Goal: Task Accomplishment & Management: Manage account settings

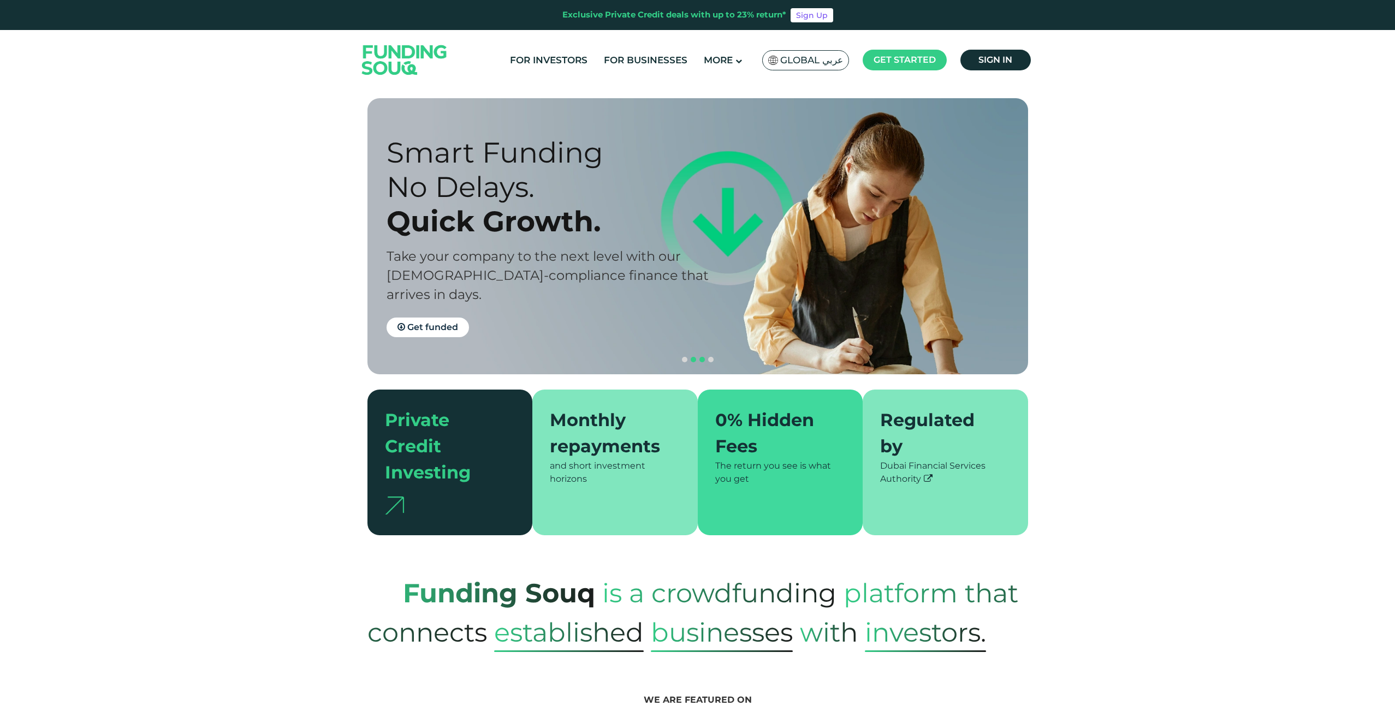
click at [701, 357] on span "navigation" at bounding box center [701, 359] width 5 height 5
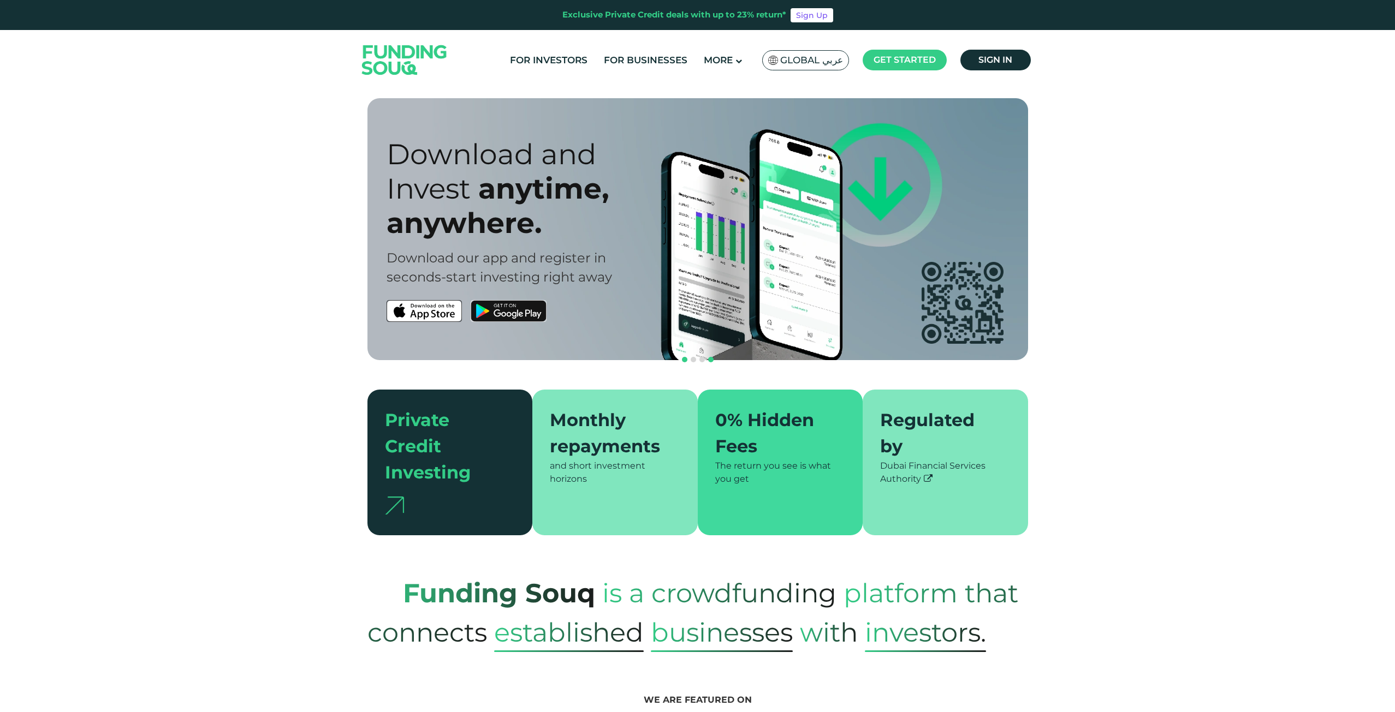
click at [684, 357] on span "navigation" at bounding box center [684, 359] width 5 height 5
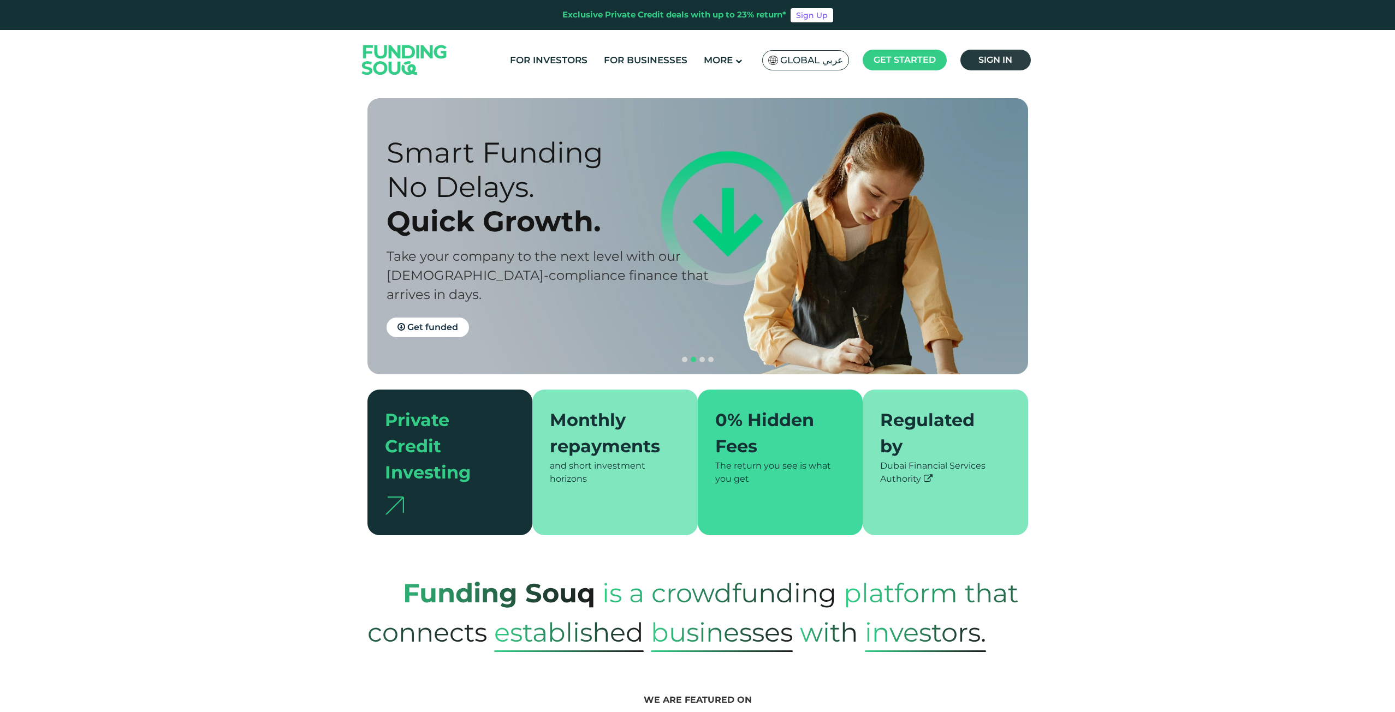
click at [972, 58] on link "Sign in" at bounding box center [995, 60] width 70 height 21
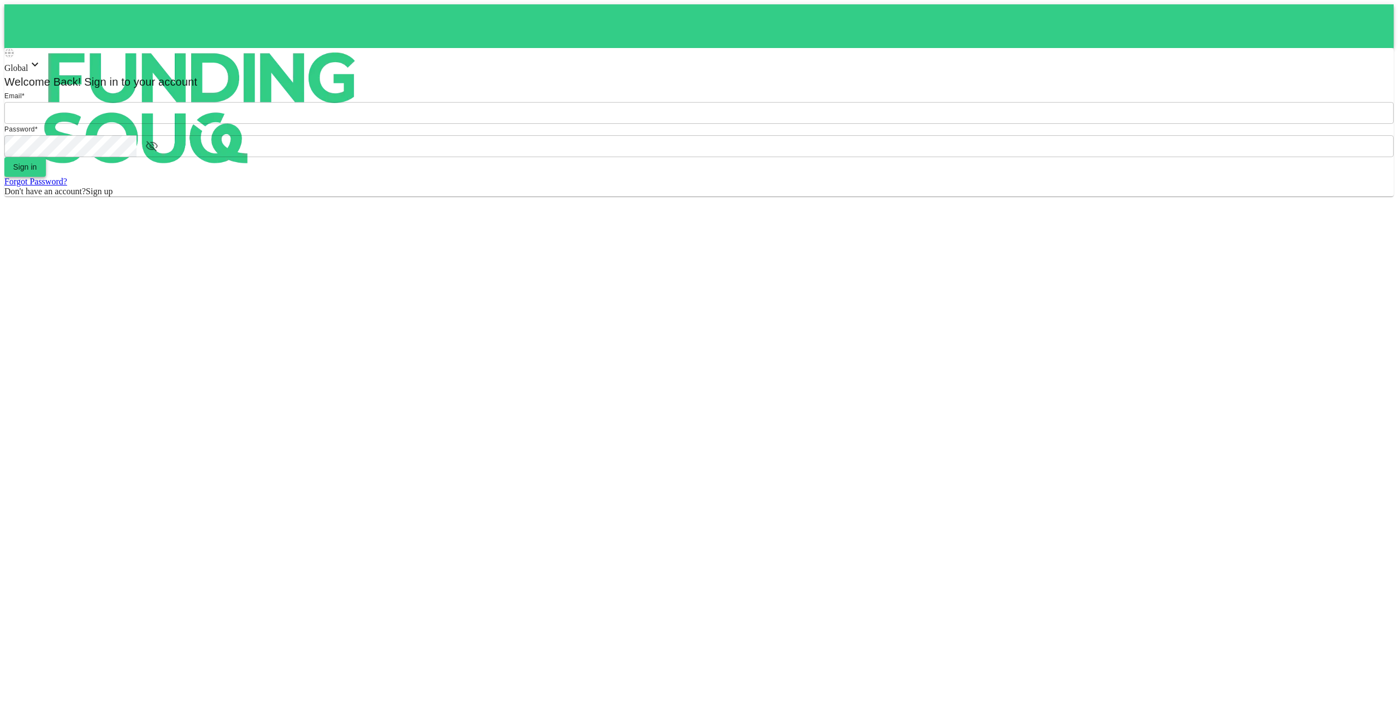
type input "aldumy@outlook.com"
click at [46, 177] on button "Sign in" at bounding box center [24, 167] width 41 height 20
